Goal: Navigation & Orientation: Find specific page/section

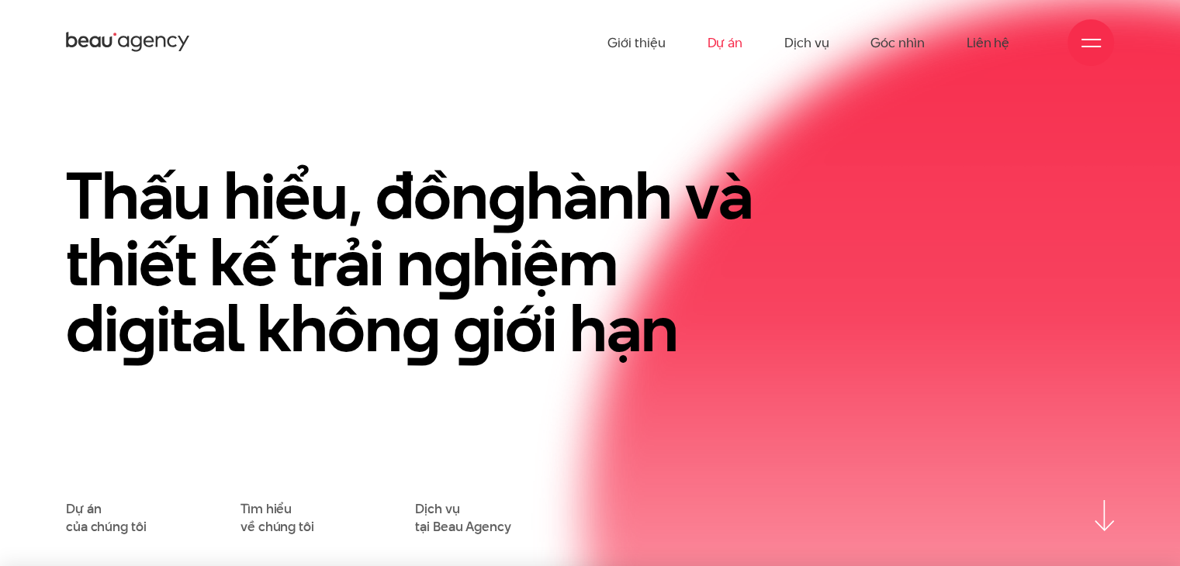
click at [720, 44] on link "Dự án" at bounding box center [725, 42] width 36 height 85
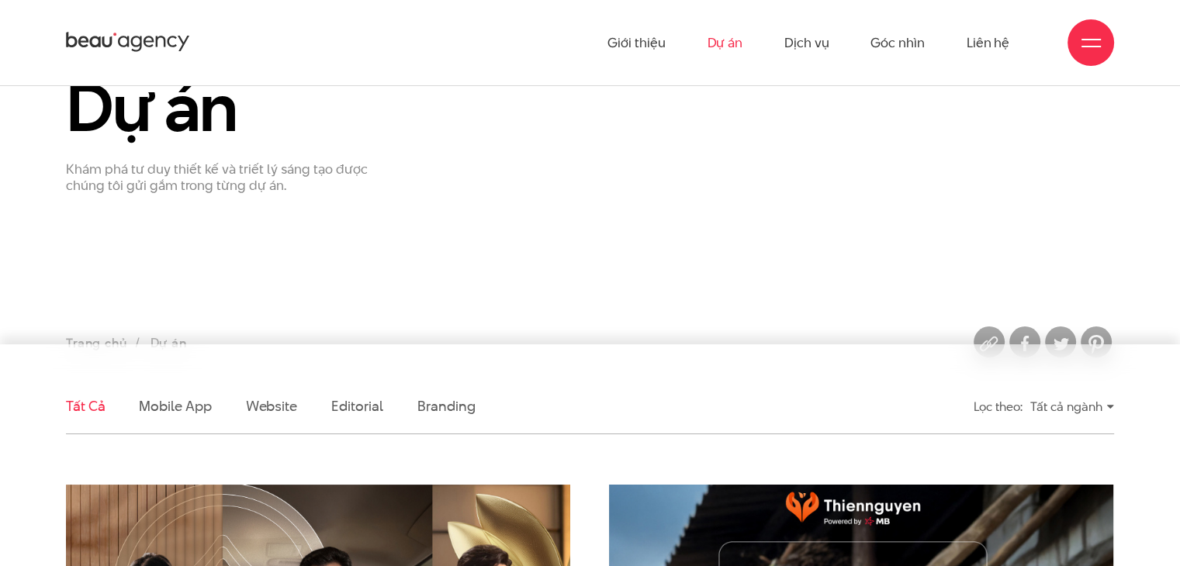
scroll to position [78, 0]
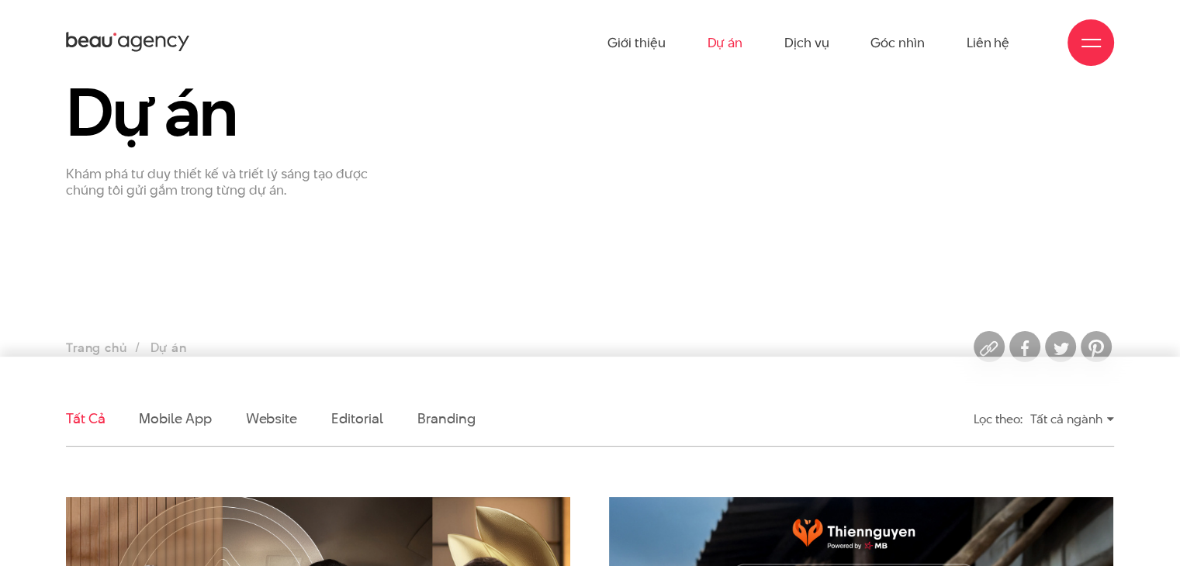
click at [1108, 420] on div "Tất cả ngành" at bounding box center [1072, 419] width 84 height 27
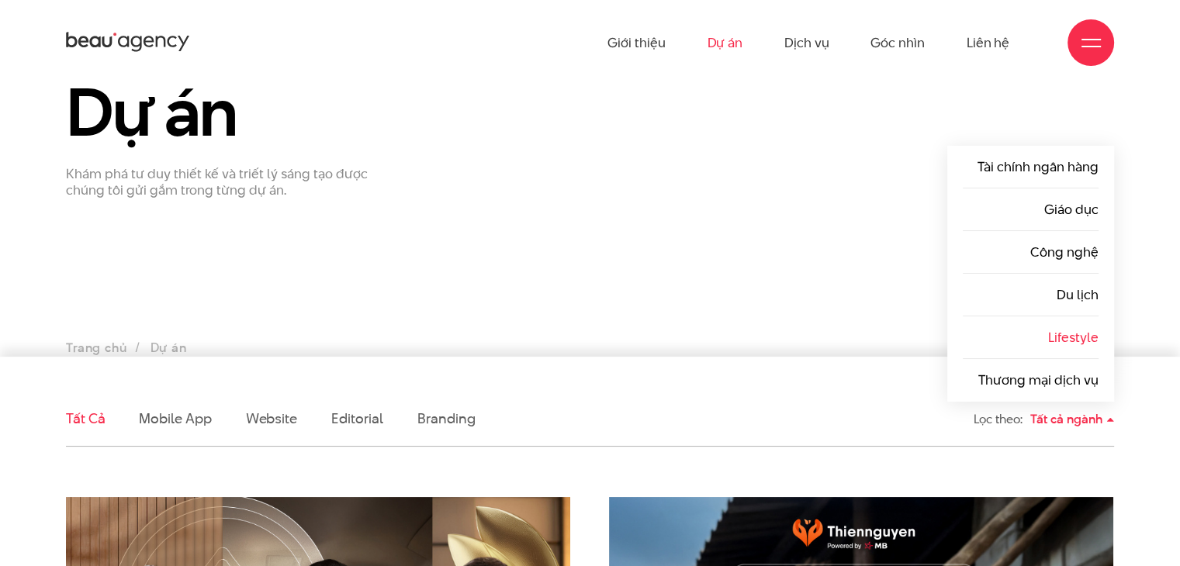
click at [1064, 328] on link "Lifestyle" at bounding box center [1073, 337] width 50 height 19
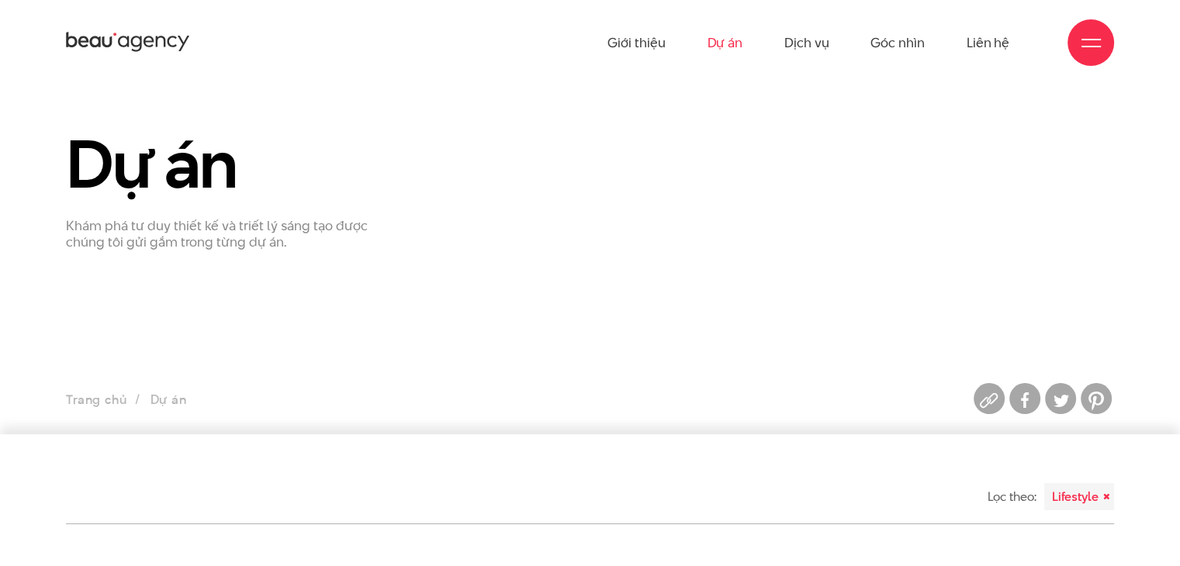
click at [726, 36] on link "Dự án" at bounding box center [725, 42] width 36 height 85
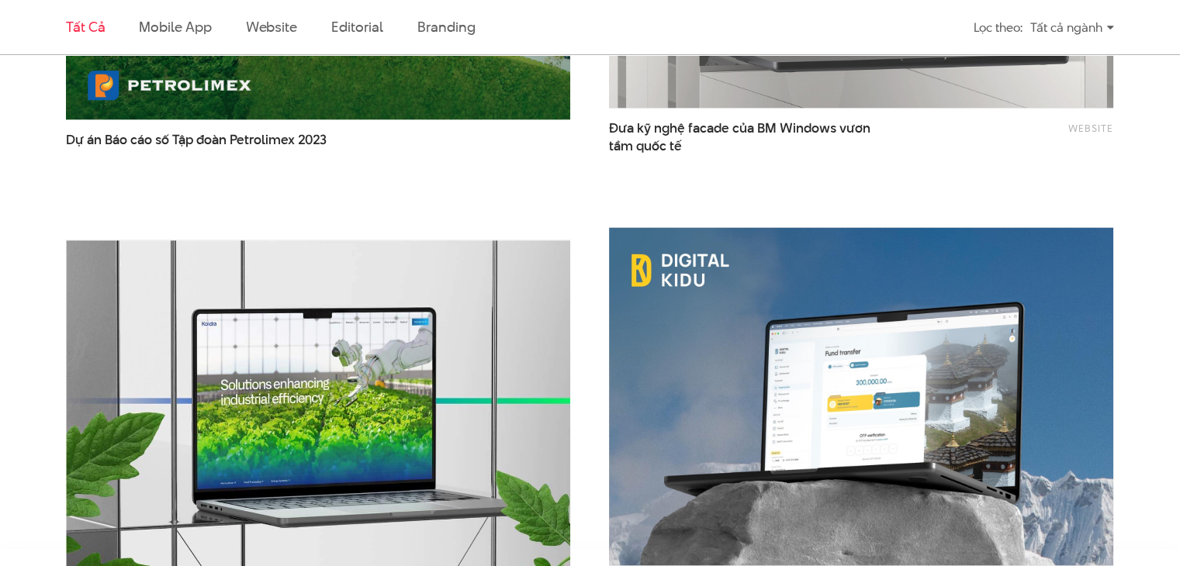
scroll to position [3025, 0]
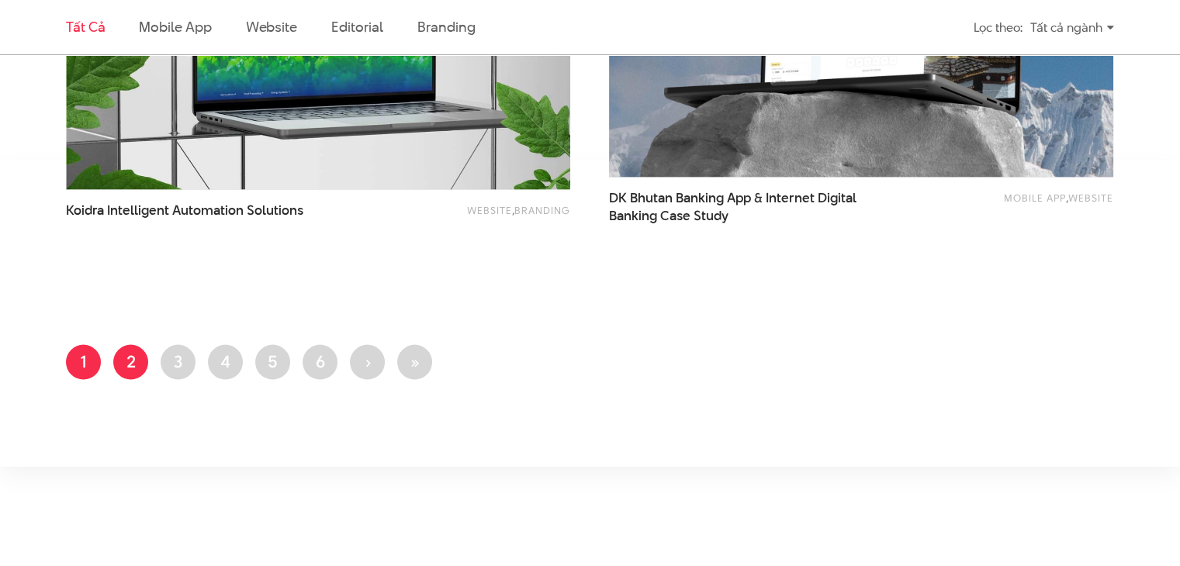
click at [123, 350] on link "Trang 2" at bounding box center [130, 362] width 35 height 35
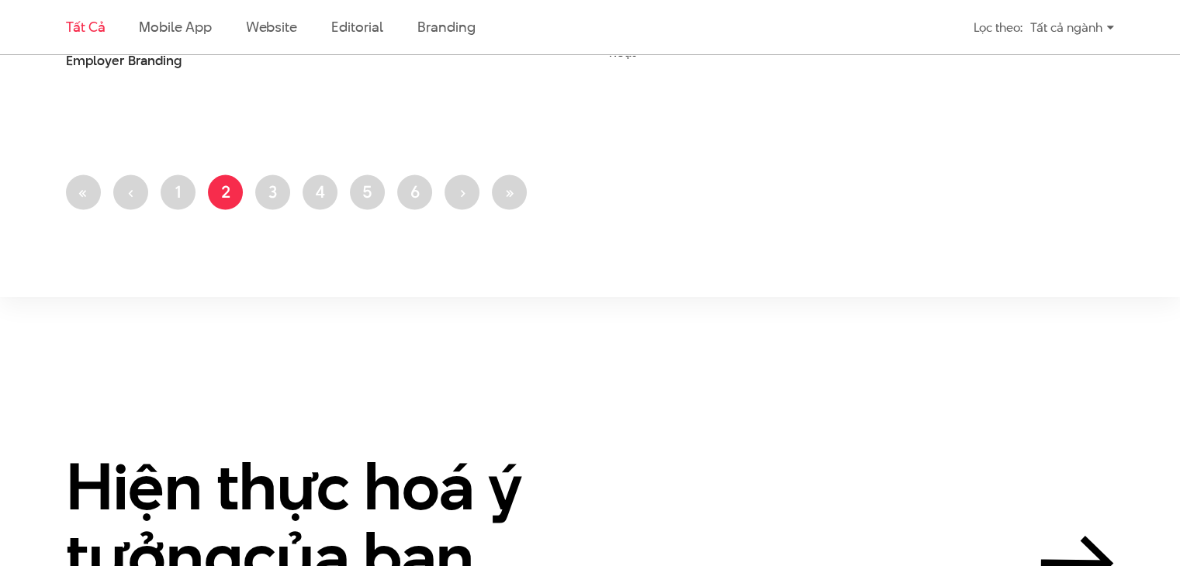
scroll to position [3181, 0]
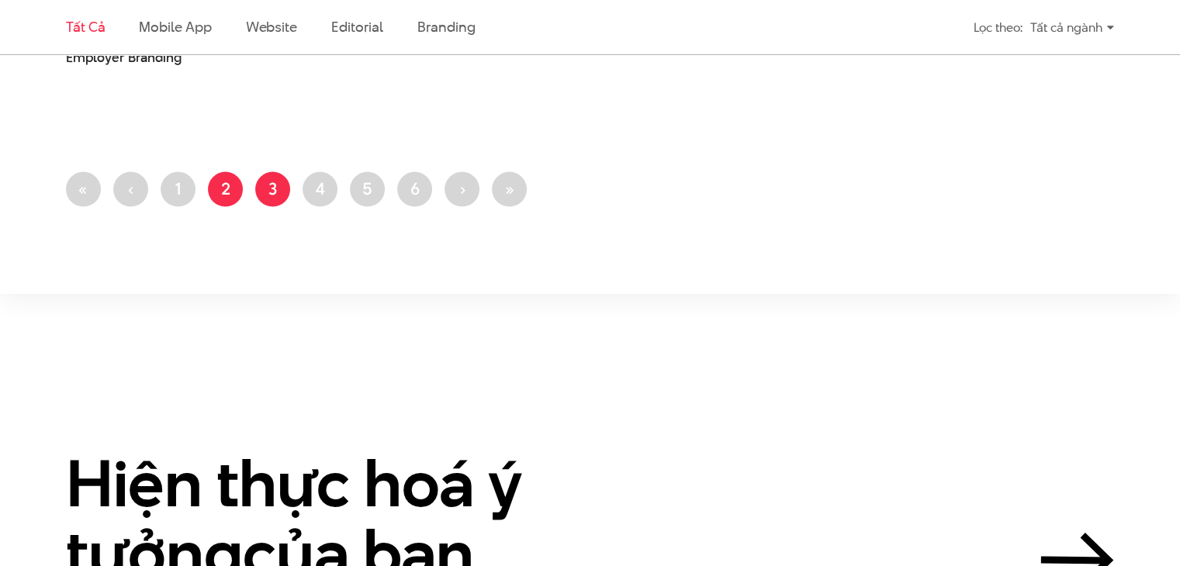
click at [273, 186] on link "Trang 3" at bounding box center [272, 189] width 35 height 35
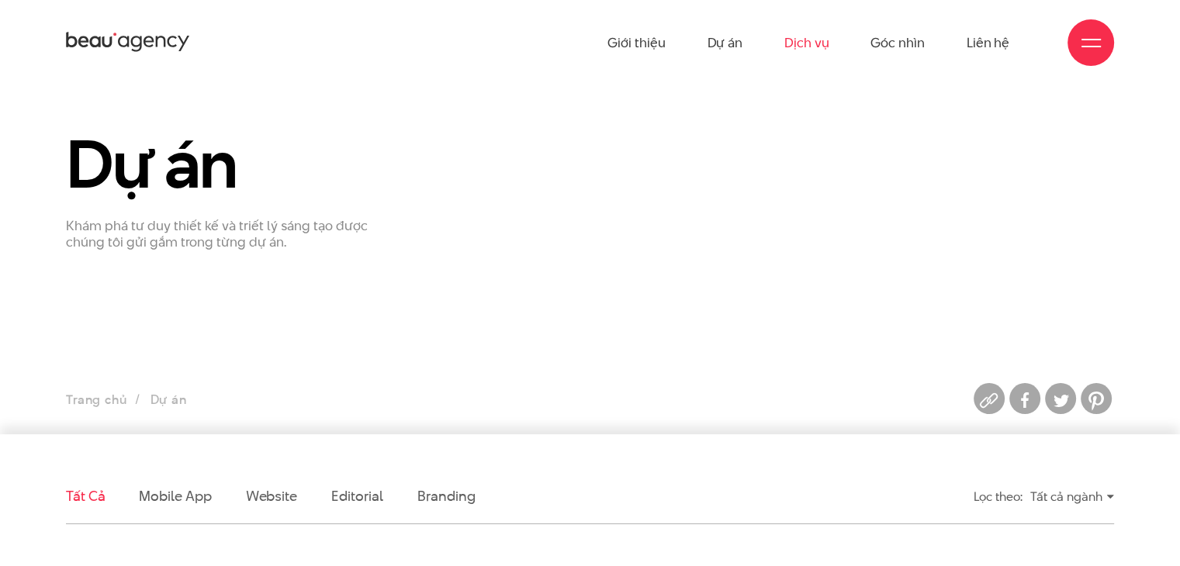
click at [793, 43] on link "Dịch vụ" at bounding box center [806, 42] width 44 height 85
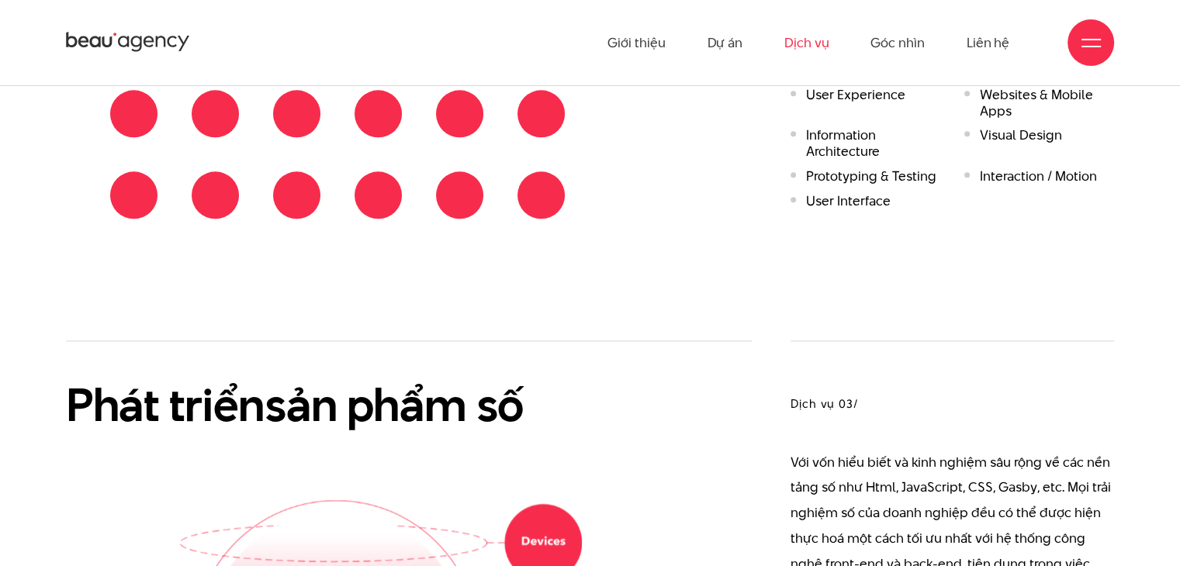
scroll to position [1834, 0]
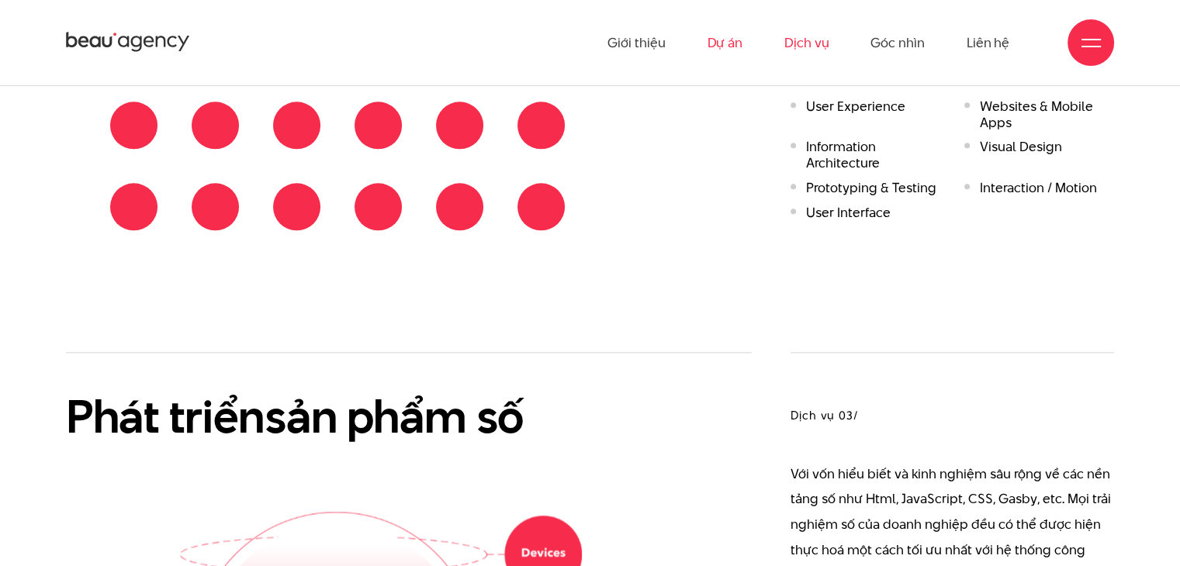
click at [725, 37] on link "Dự án" at bounding box center [725, 42] width 36 height 85
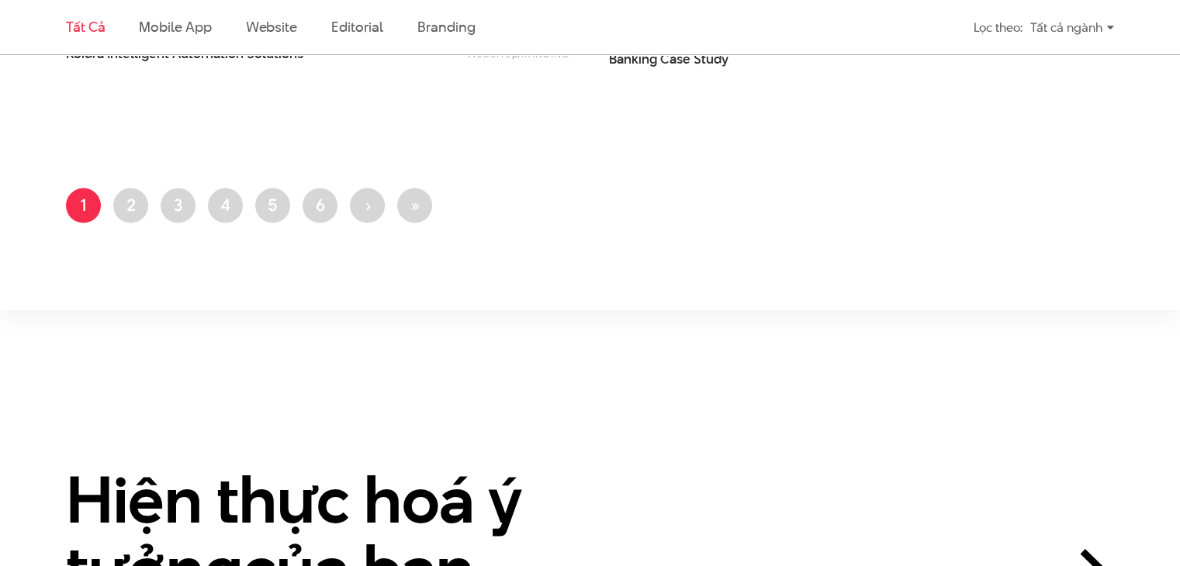
scroll to position [3181, 0]
click at [123, 206] on link "Trang 2" at bounding box center [130, 206] width 35 height 35
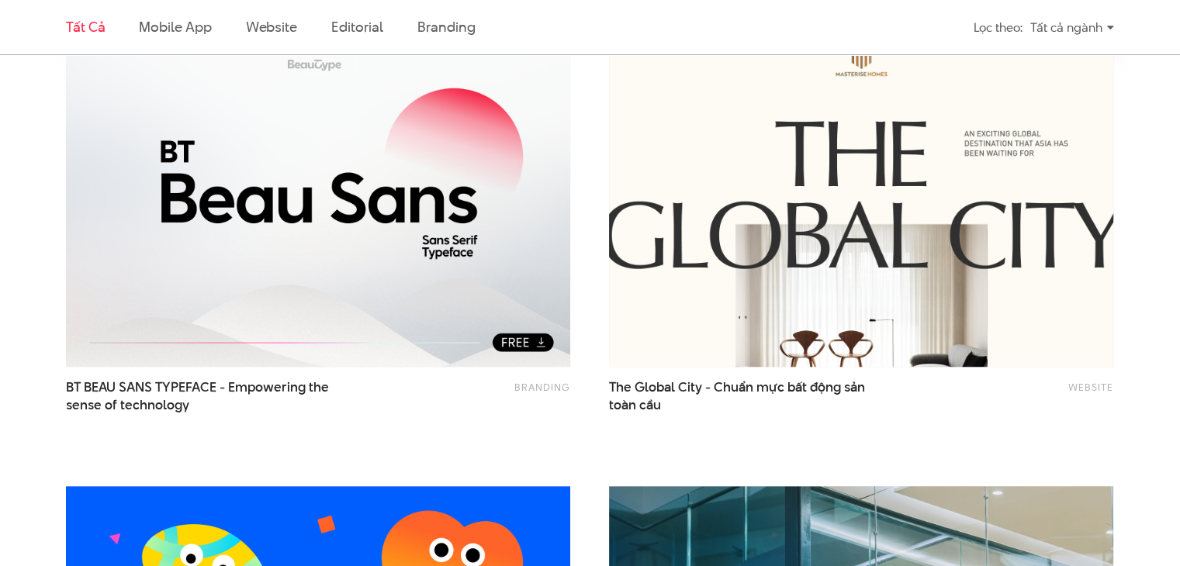
scroll to position [543, 0]
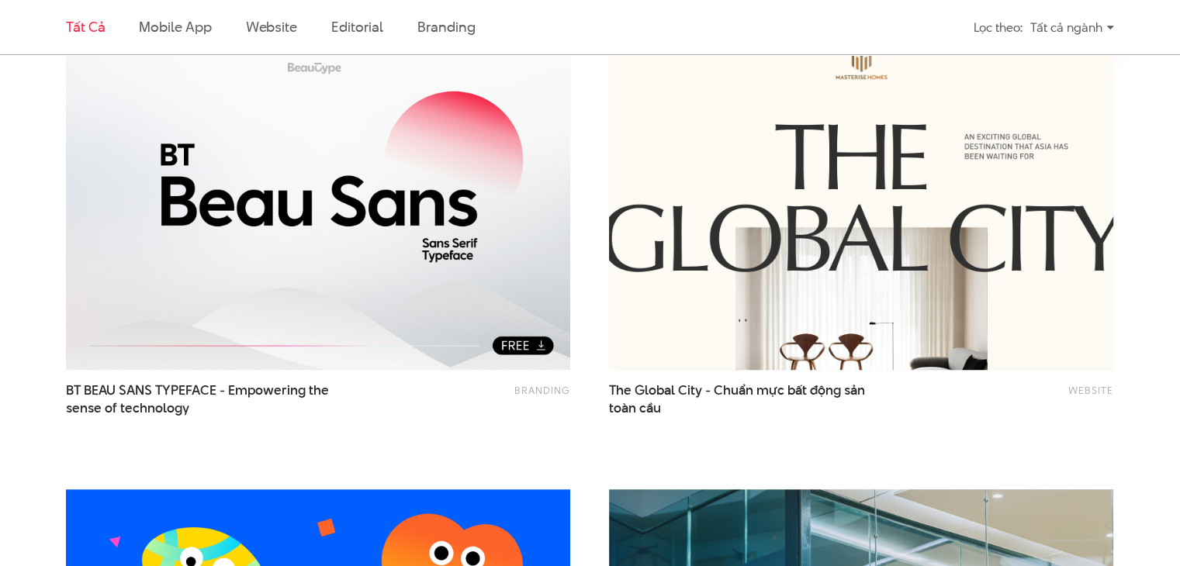
click at [942, 219] on img at bounding box center [861, 201] width 555 height 372
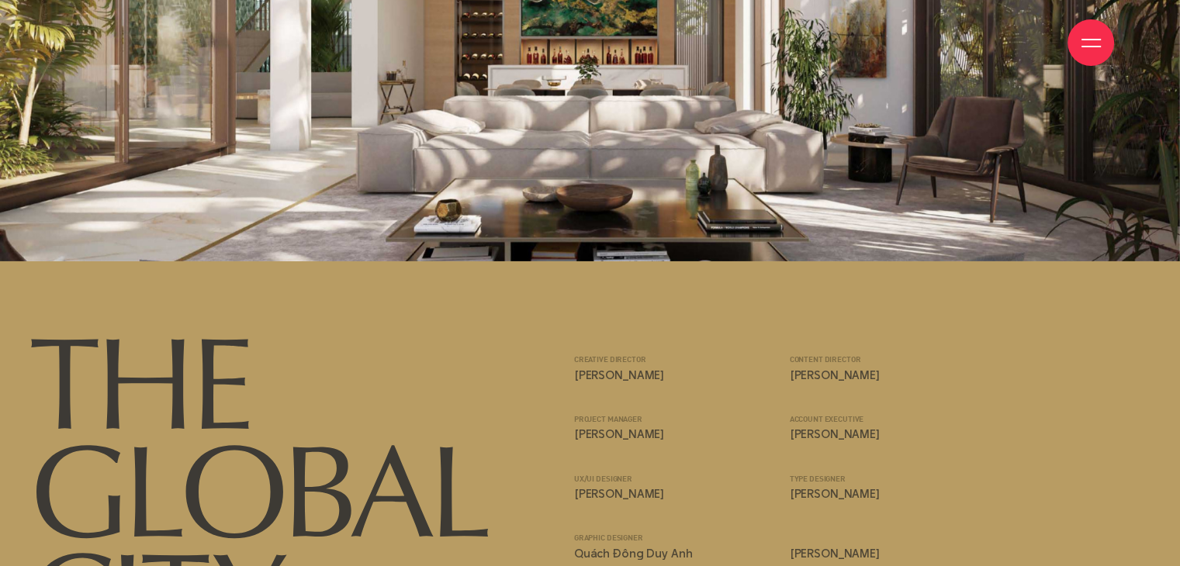
scroll to position [16621, 0]
